Goal: Communication & Community: Answer question/provide support

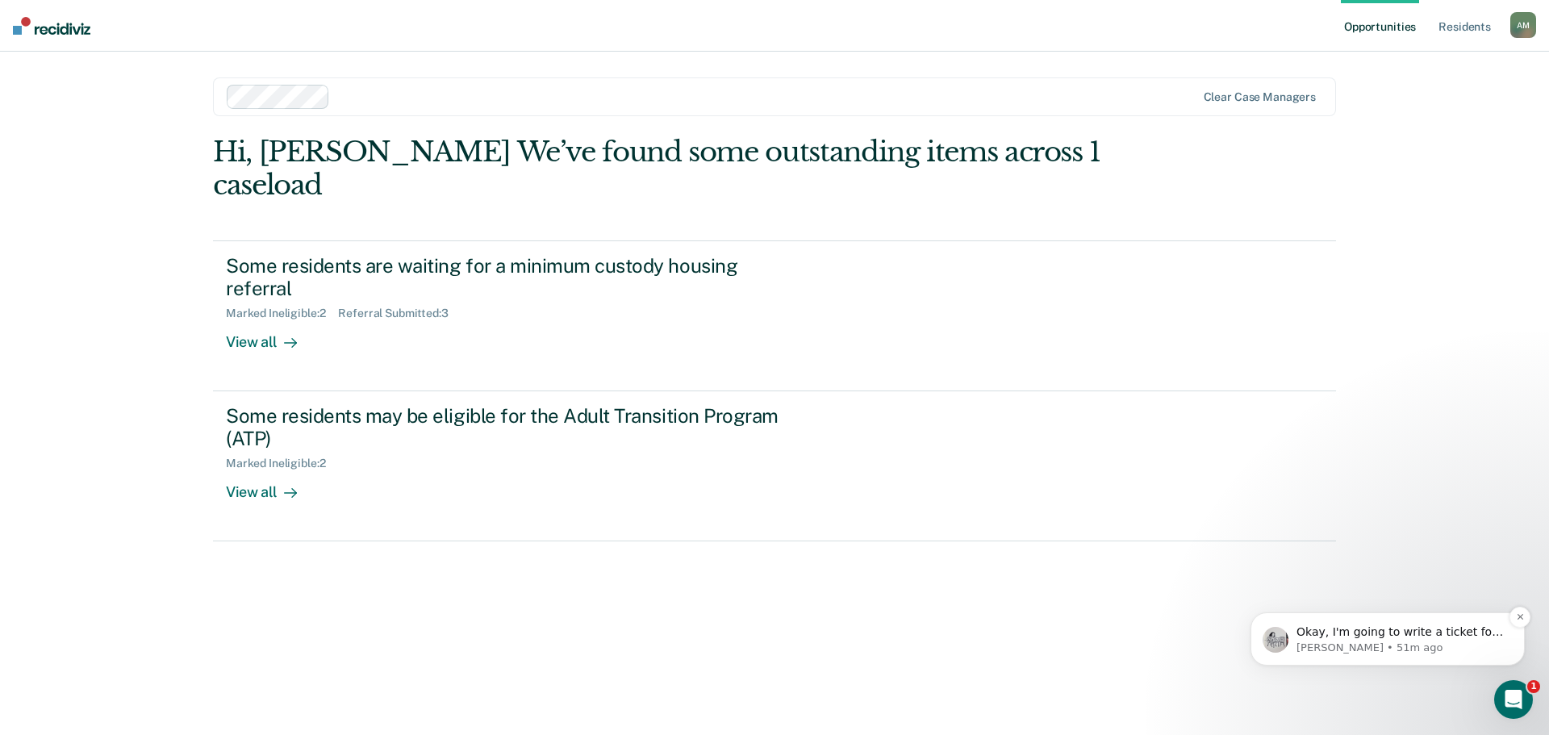
click at [1415, 636] on p "Okay, I'm going to write a ticket for this. What might help me is a screenshot …" at bounding box center [1401, 633] width 208 height 16
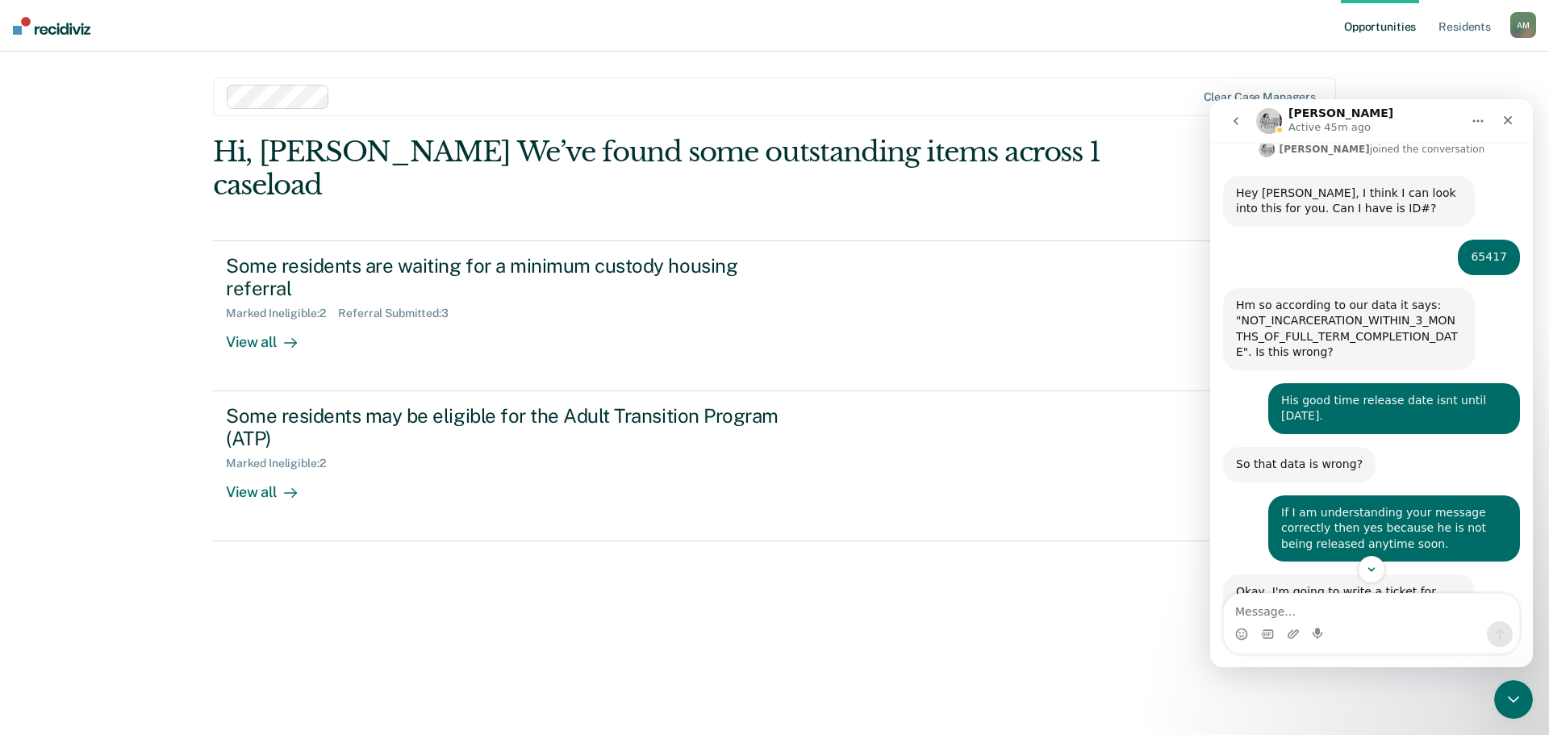
scroll to position [366, 0]
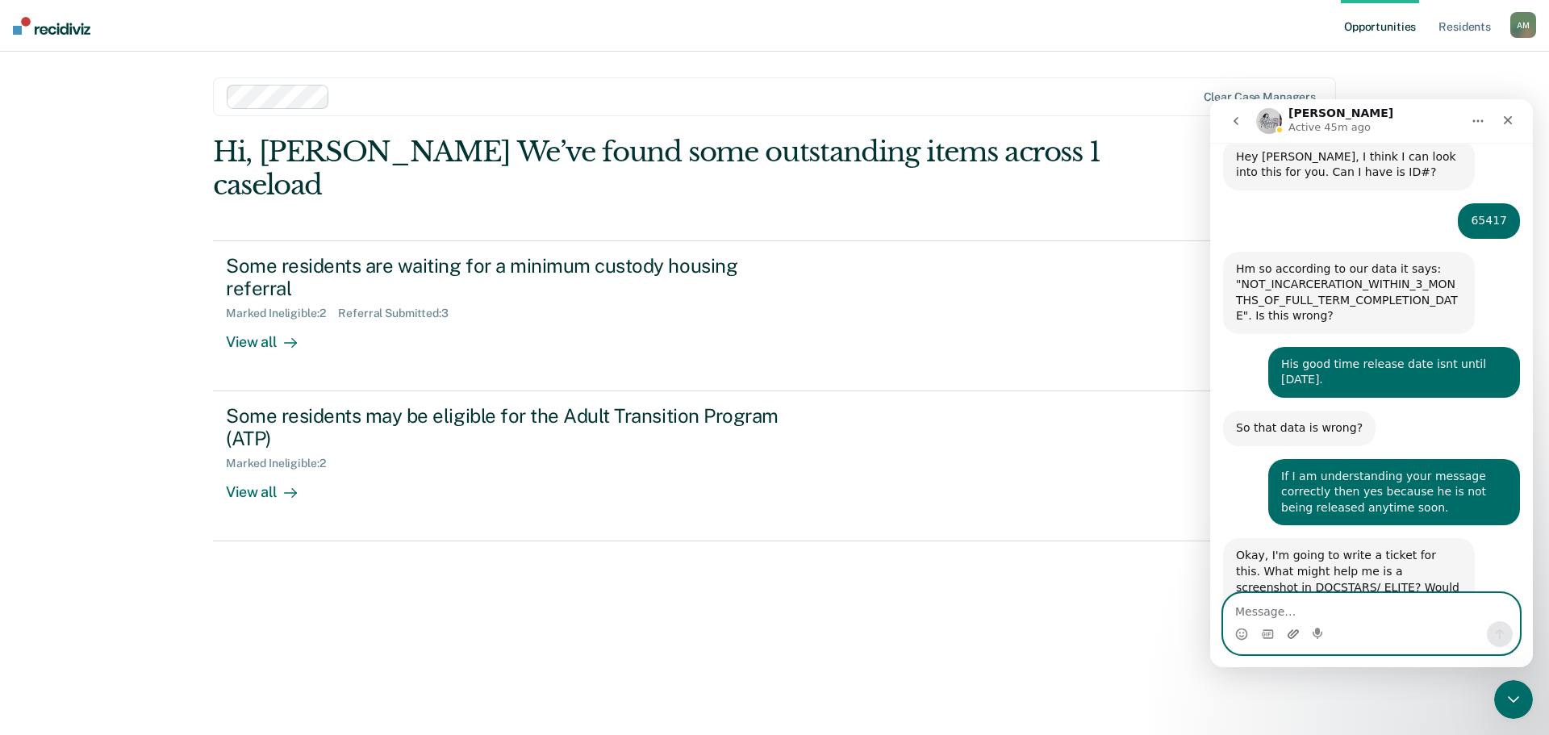
click at [1289, 635] on icon "Upload attachment" at bounding box center [1293, 633] width 11 height 9
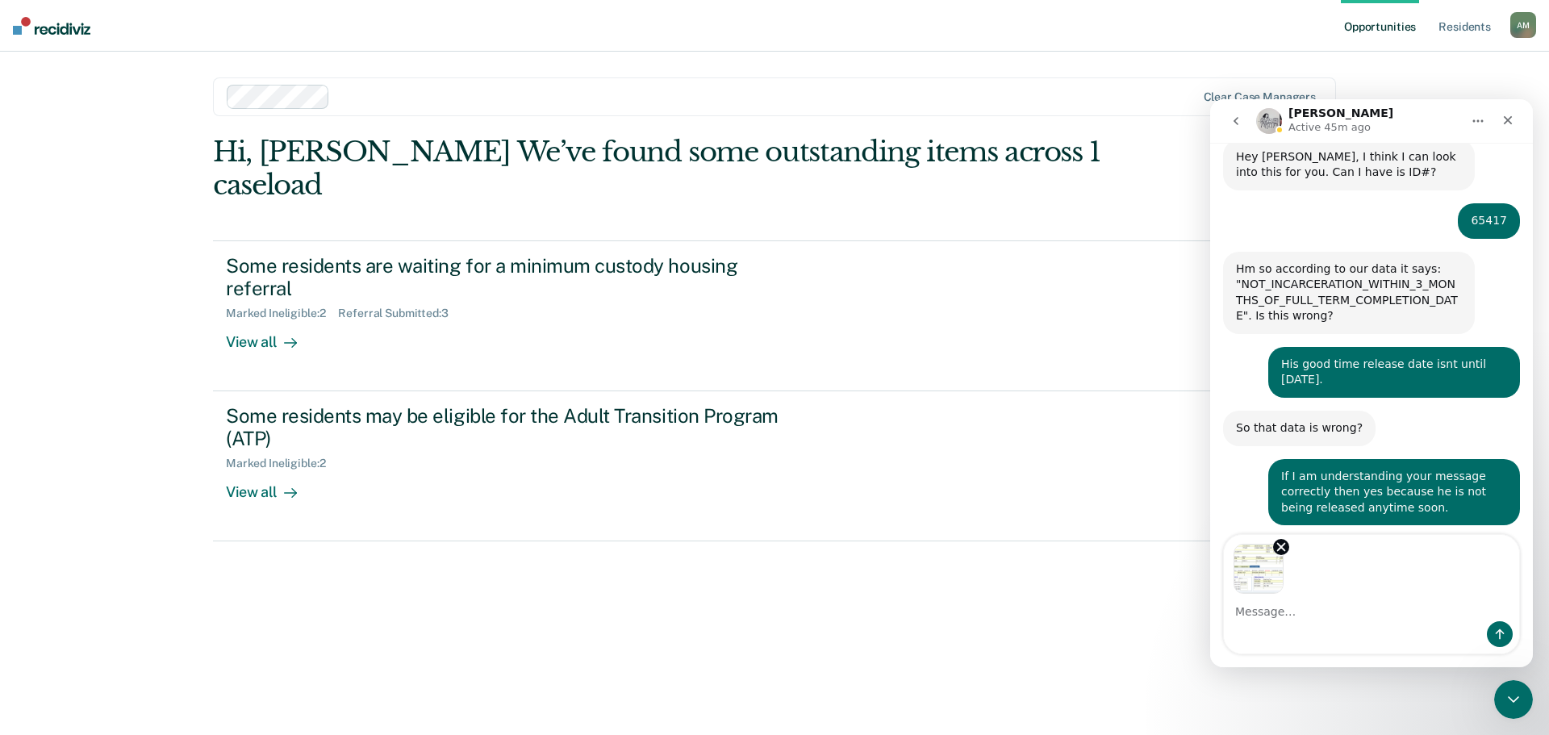
scroll to position [424, 0]
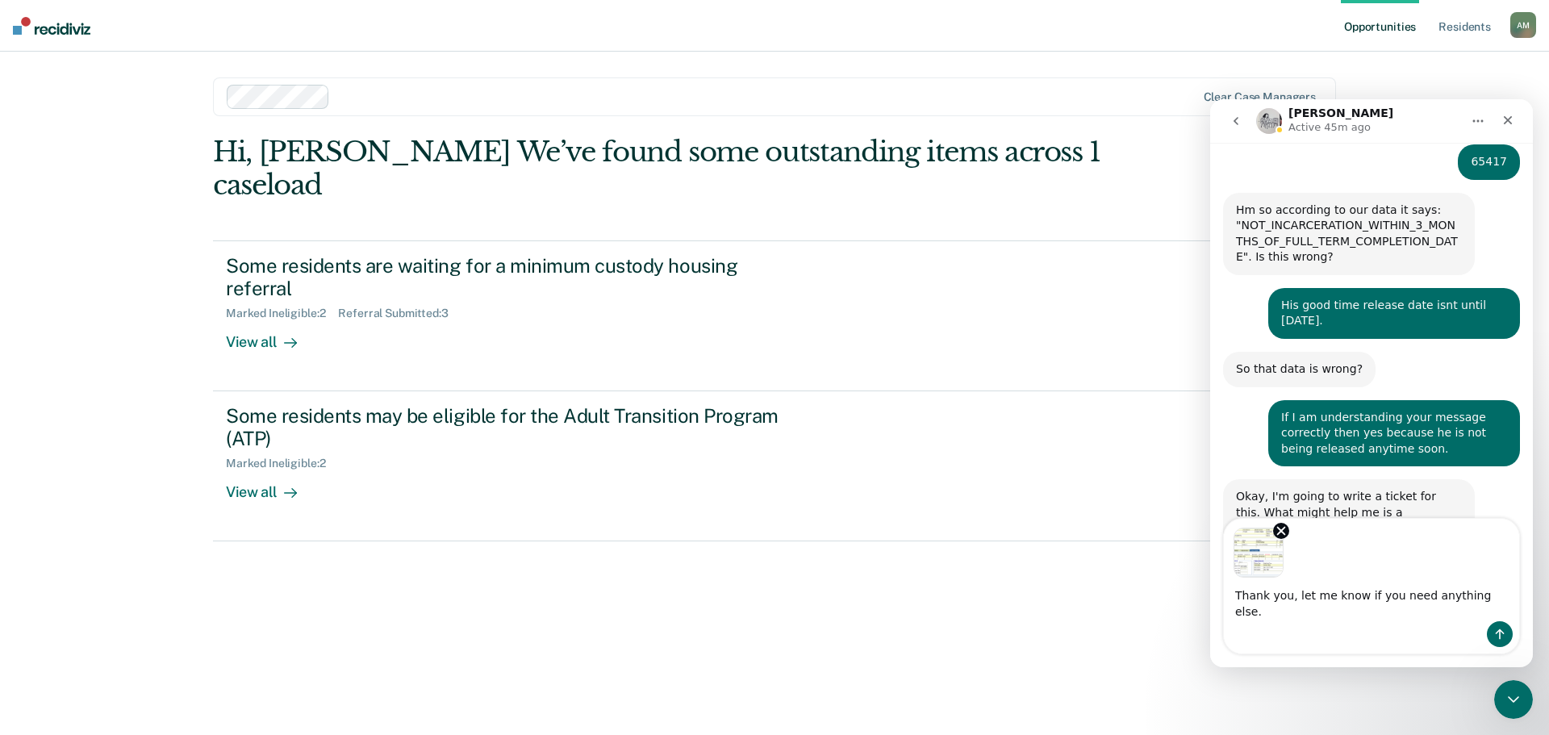
type textarea "Thank you, let me know if you need anything else."
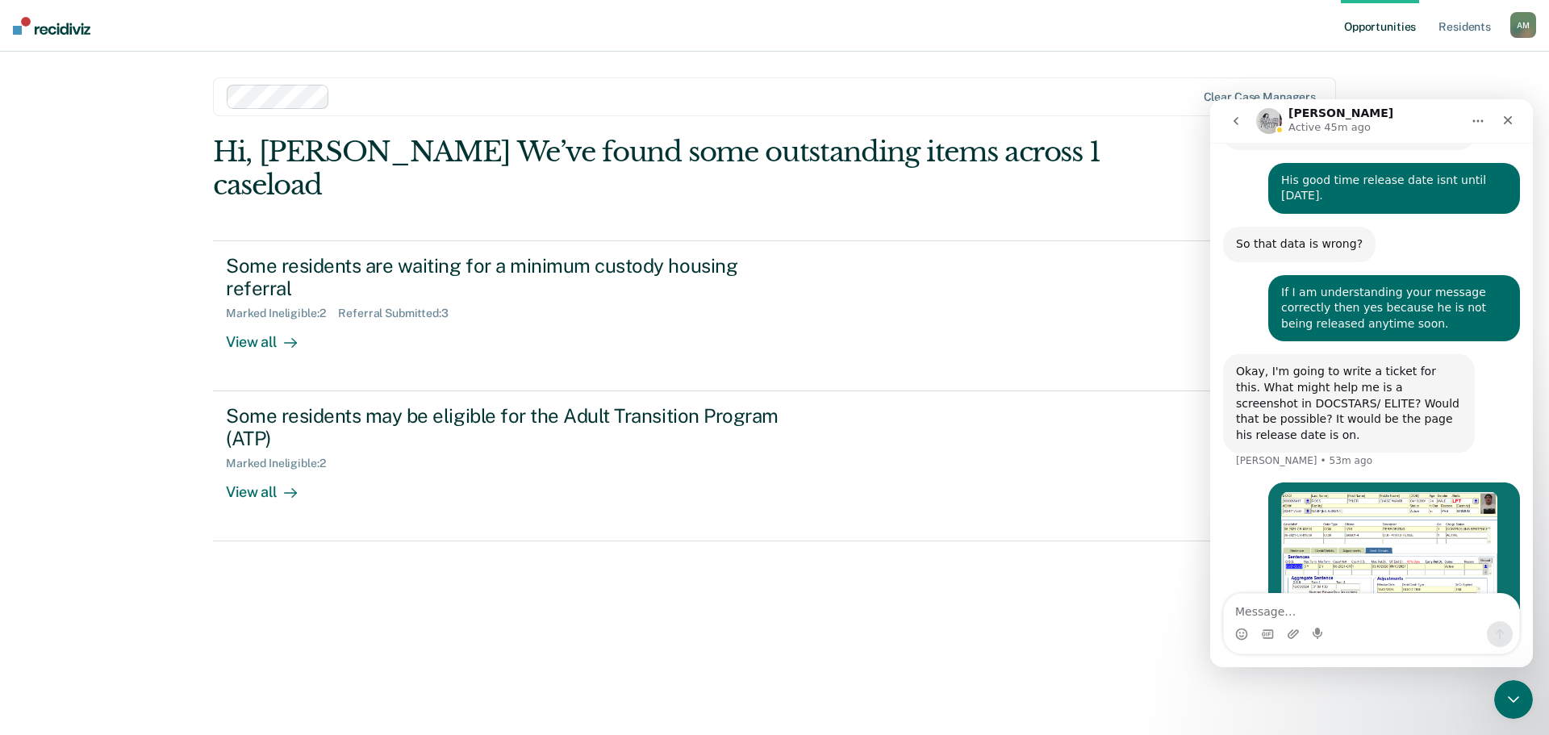
scroll to position [567, 0]
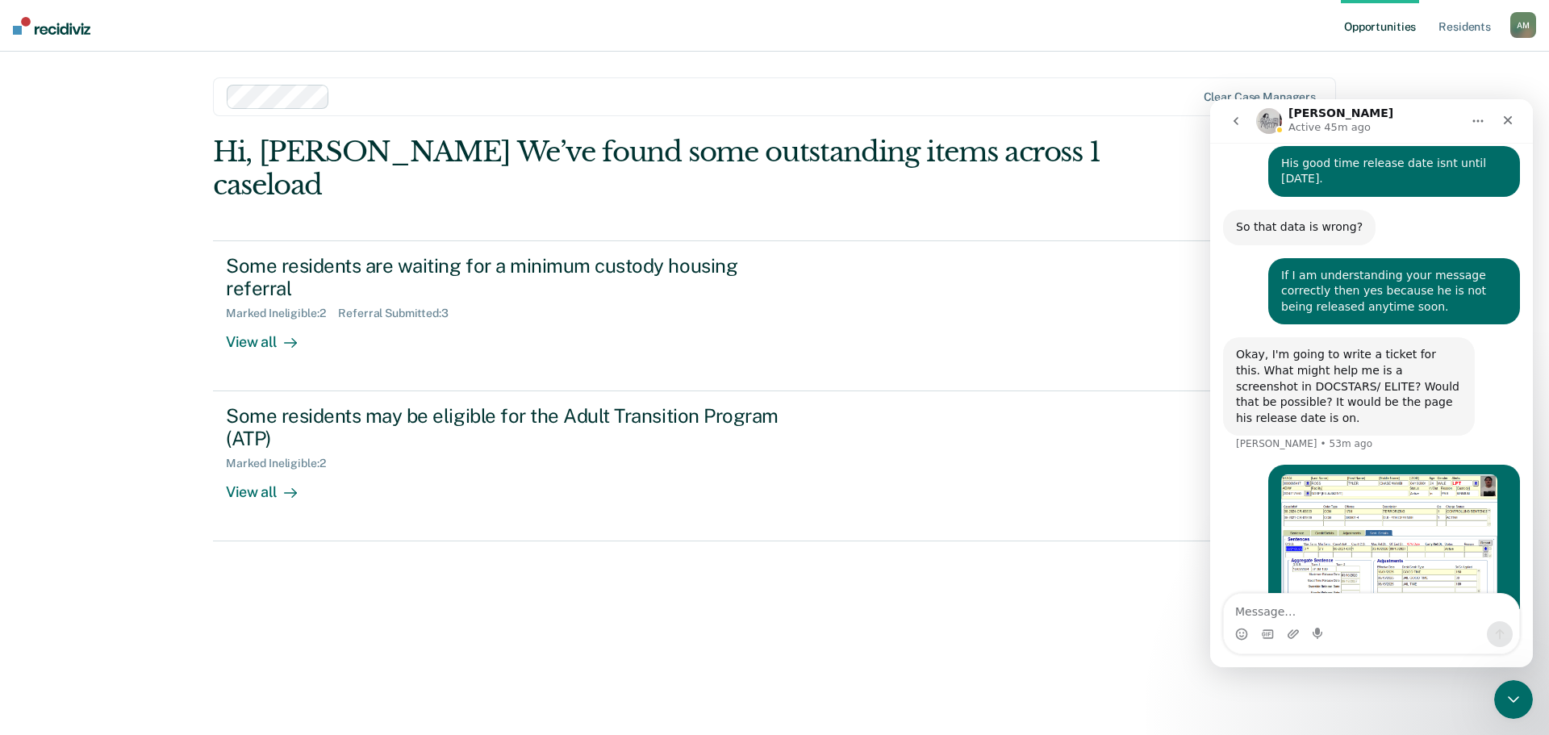
click at [1383, 524] on img "Anna M. says…" at bounding box center [1390, 539] width 216 height 129
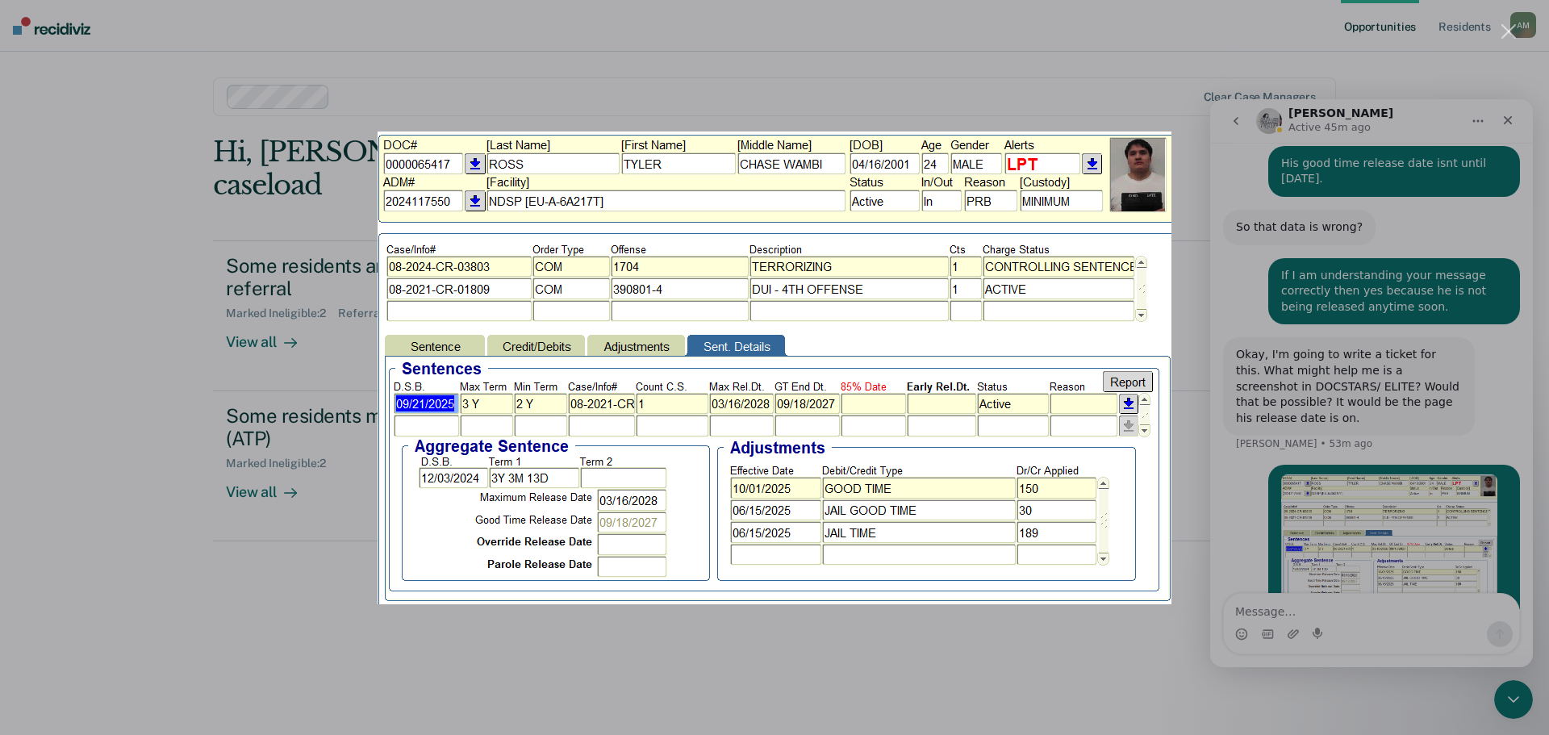
drag, startPoint x: 1261, startPoint y: 473, endPoint x: 1248, endPoint y: 468, distance: 13.8
click at [1248, 468] on div "Intercom messenger" at bounding box center [774, 367] width 1549 height 735
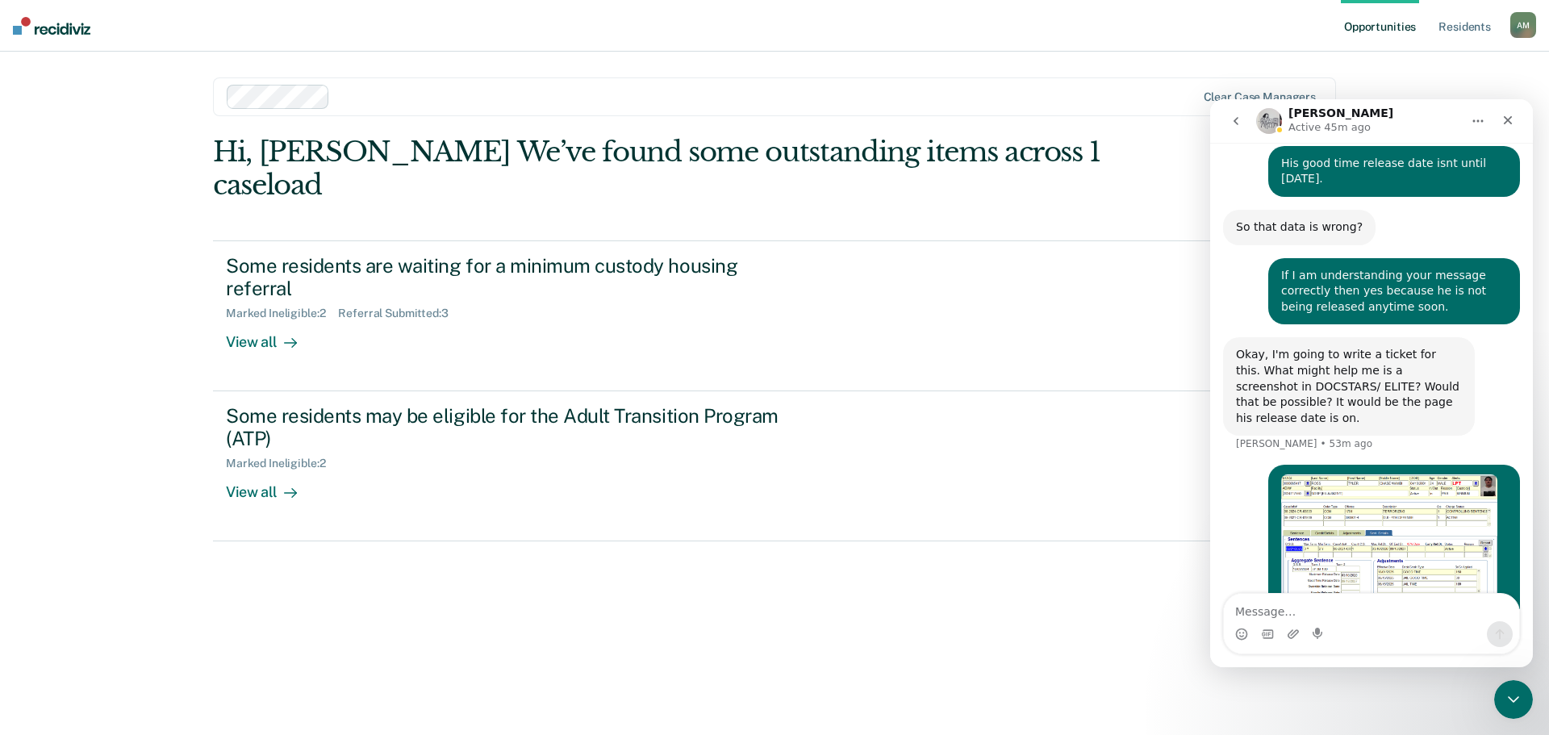
click at [70, 404] on div "Opportunities Resident s [PERSON_NAME] A M Profile How it works Log Out Clear c…" at bounding box center [774, 367] width 1549 height 735
click at [1502, 116] on icon "Close" at bounding box center [1508, 120] width 13 height 13
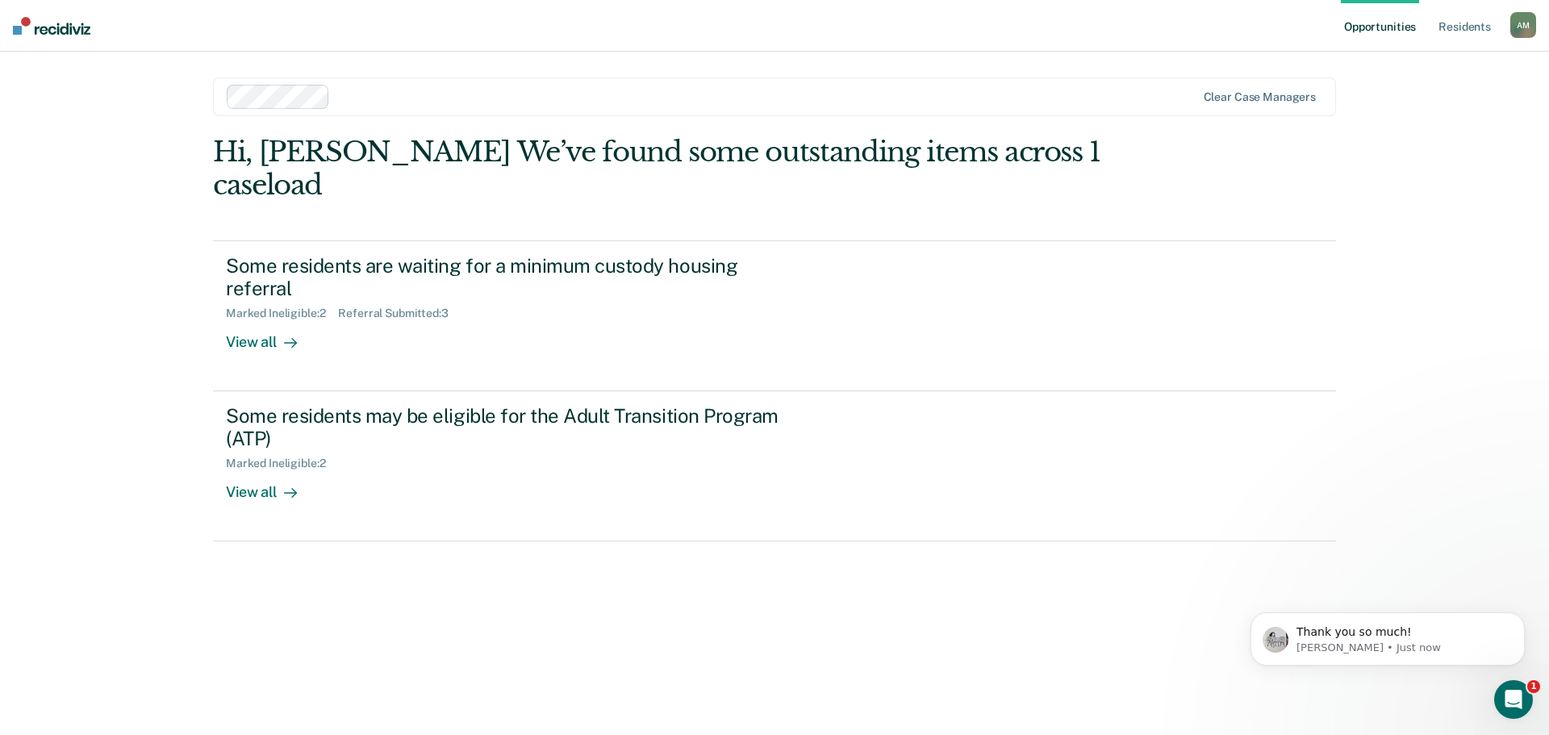
scroll to position [615, 0]
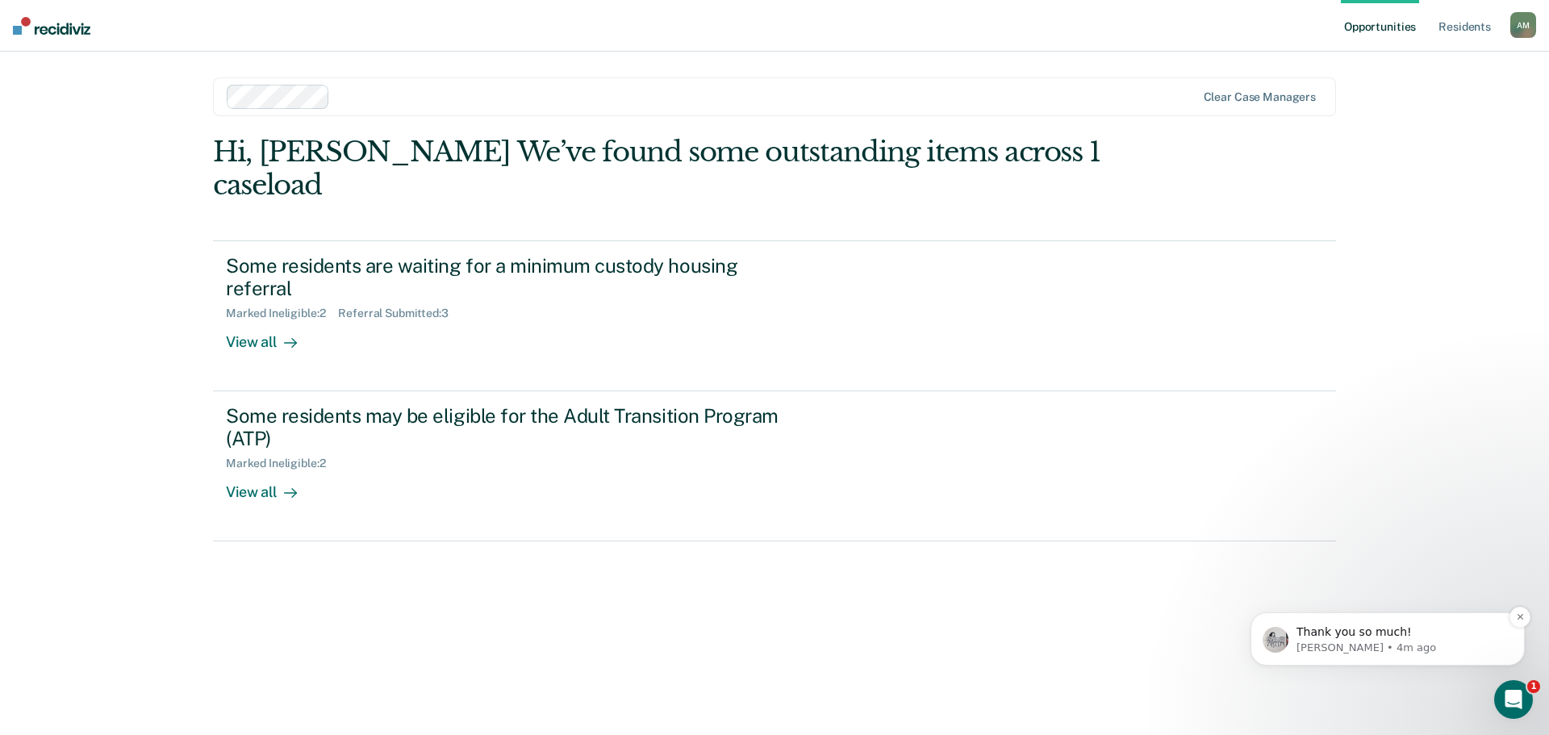
click at [1373, 629] on p "Thank you so much!" at bounding box center [1401, 633] width 208 height 16
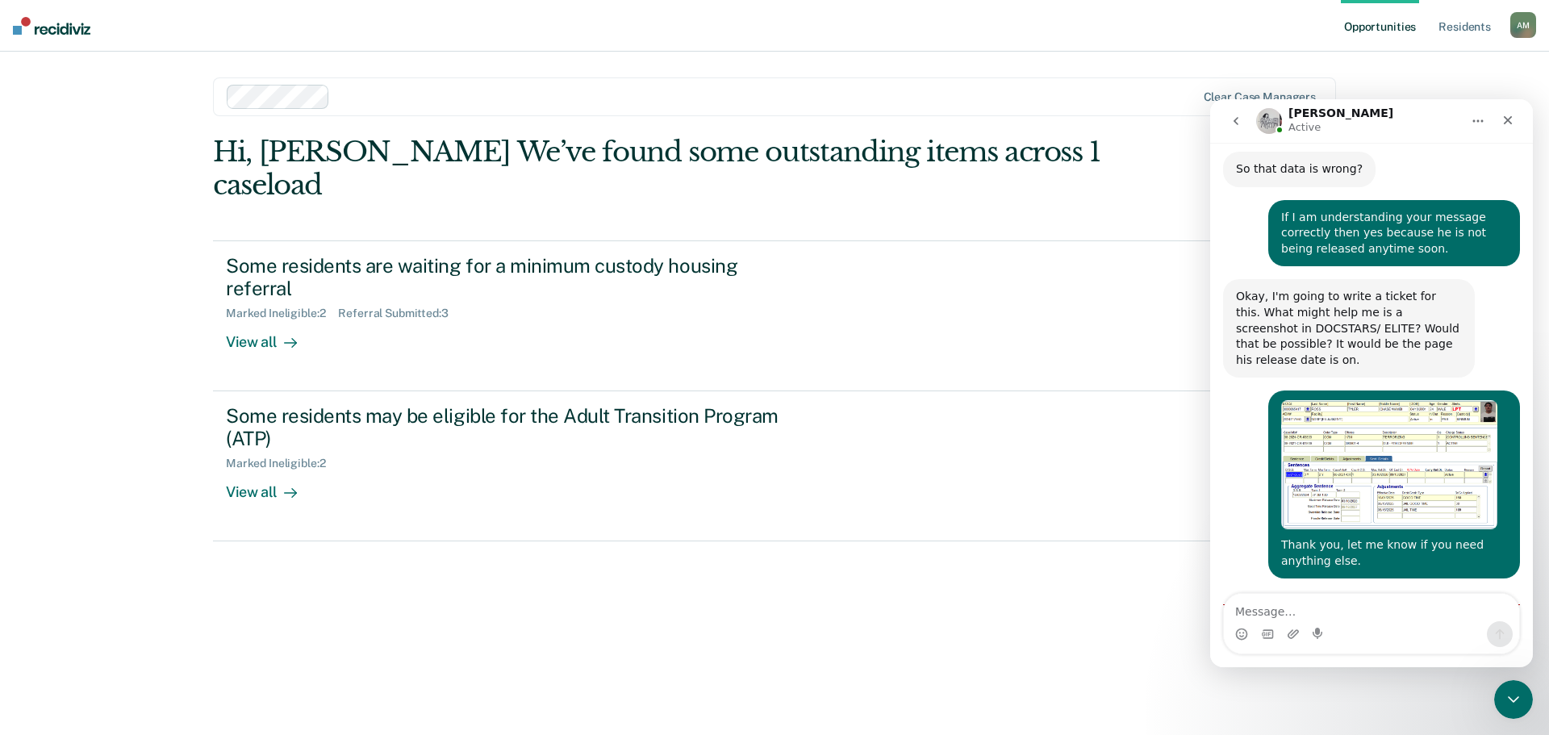
scroll to position [642, 0]
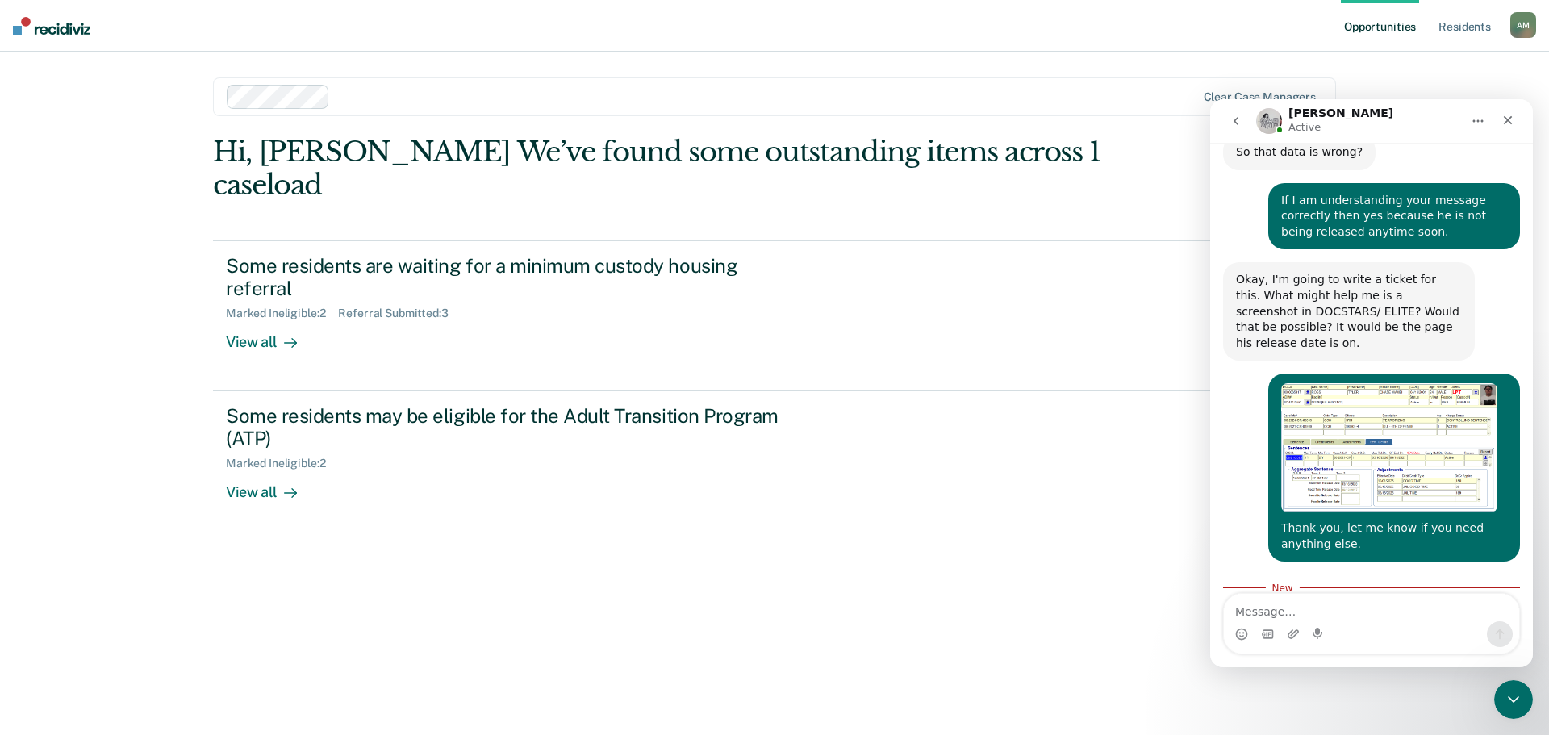
click at [1307, 611] on div "Thank you so much!" at bounding box center [1293, 619] width 115 height 16
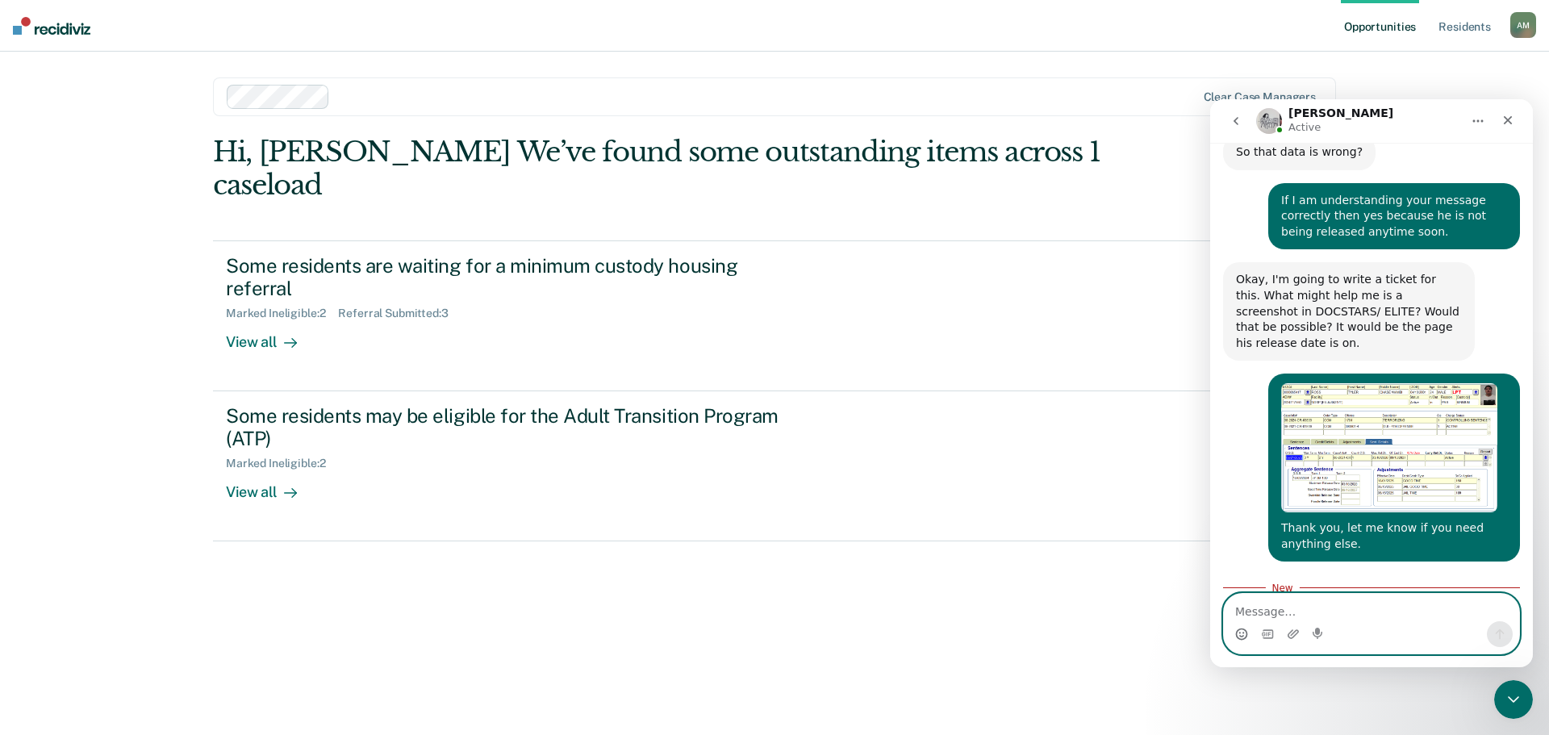
click at [1247, 633] on circle "Emoji picker" at bounding box center [1241, 634] width 10 height 10
click at [1241, 631] on icon "Emoji picker" at bounding box center [1242, 634] width 13 height 13
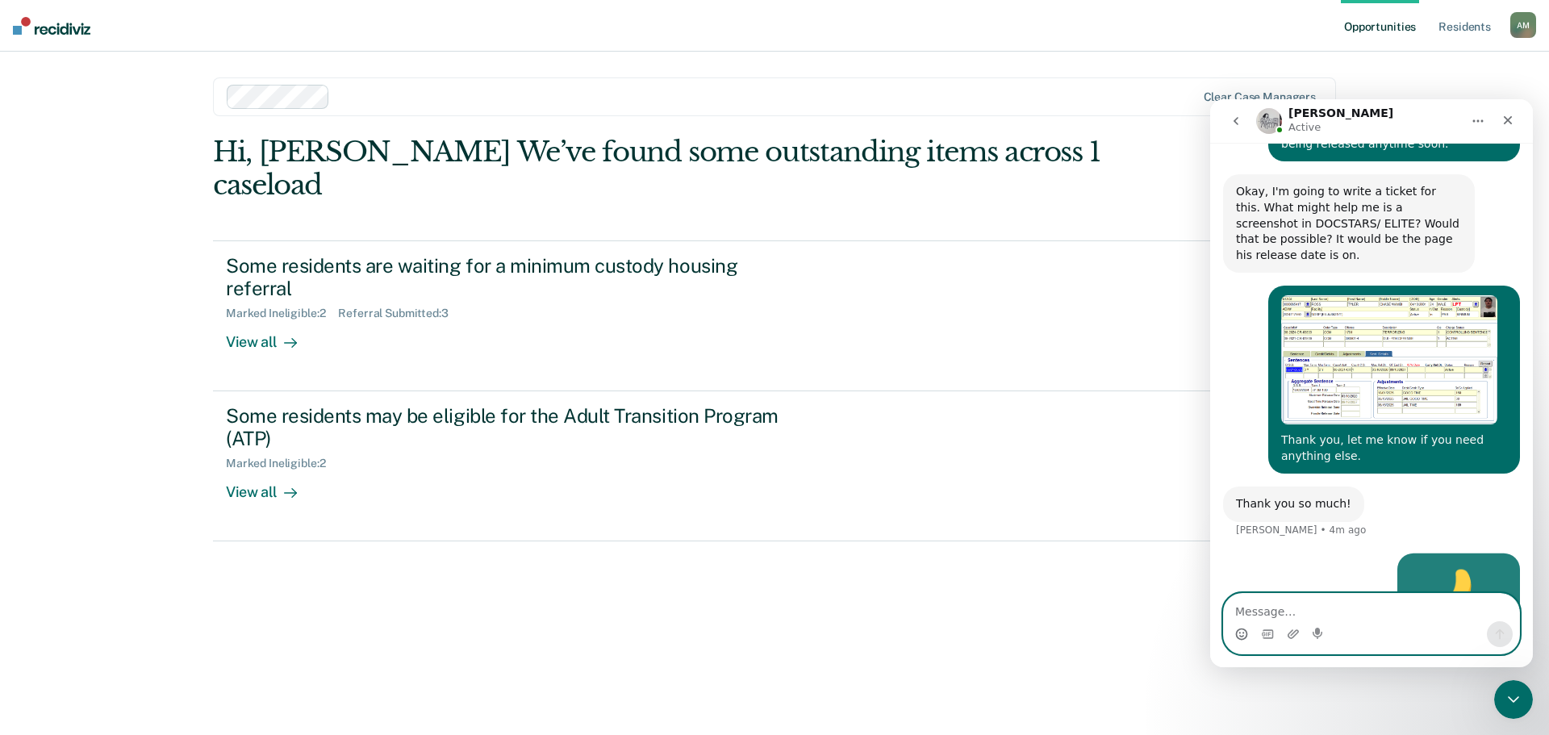
scroll to position [734, 0]
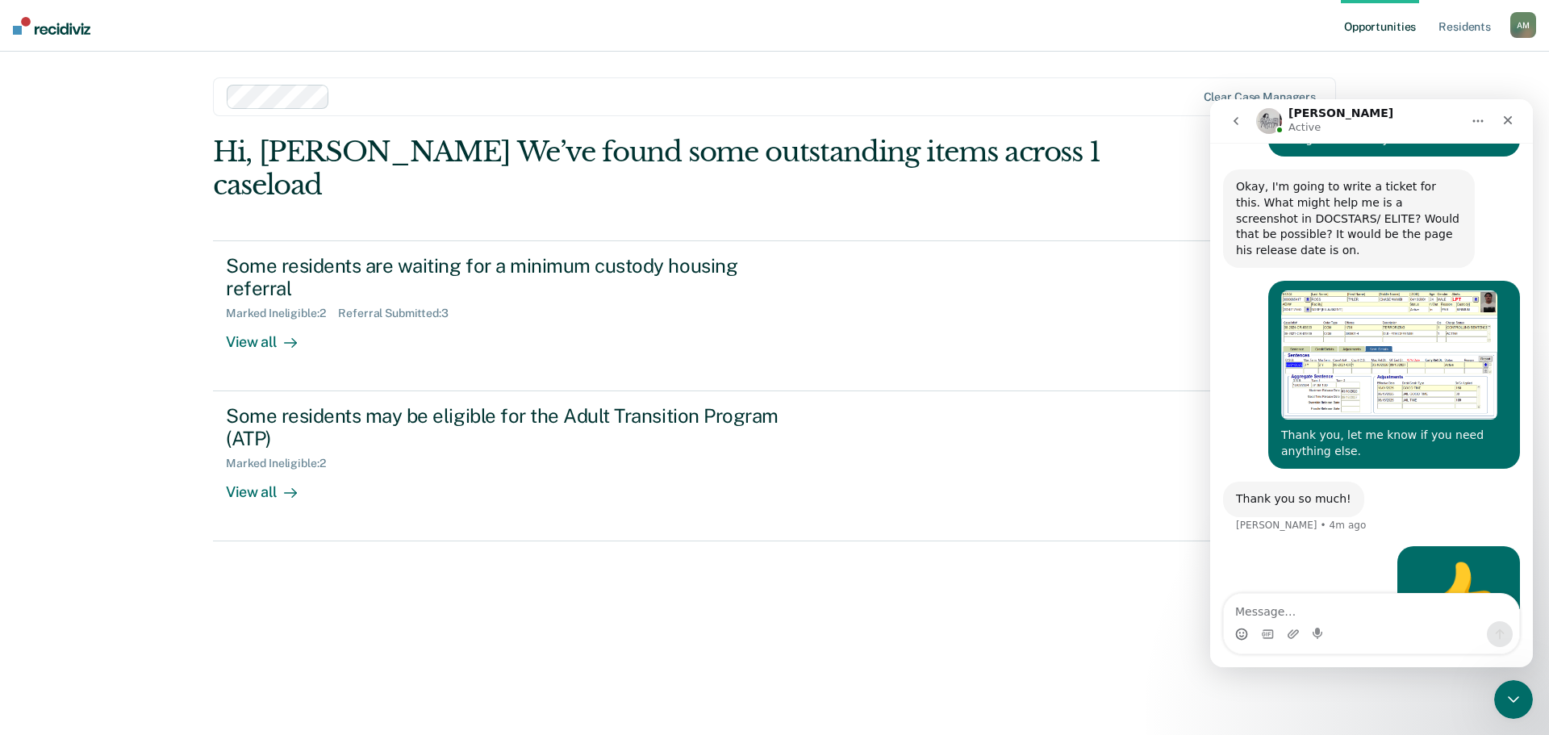
click at [1114, 654] on div "Hi, [PERSON_NAME] We’ve found some outstanding items across 1 caseload Some res…" at bounding box center [774, 413] width 1123 height 554
click at [1516, 120] on div "Close" at bounding box center [1508, 120] width 29 height 29
